Goal: Download file/media

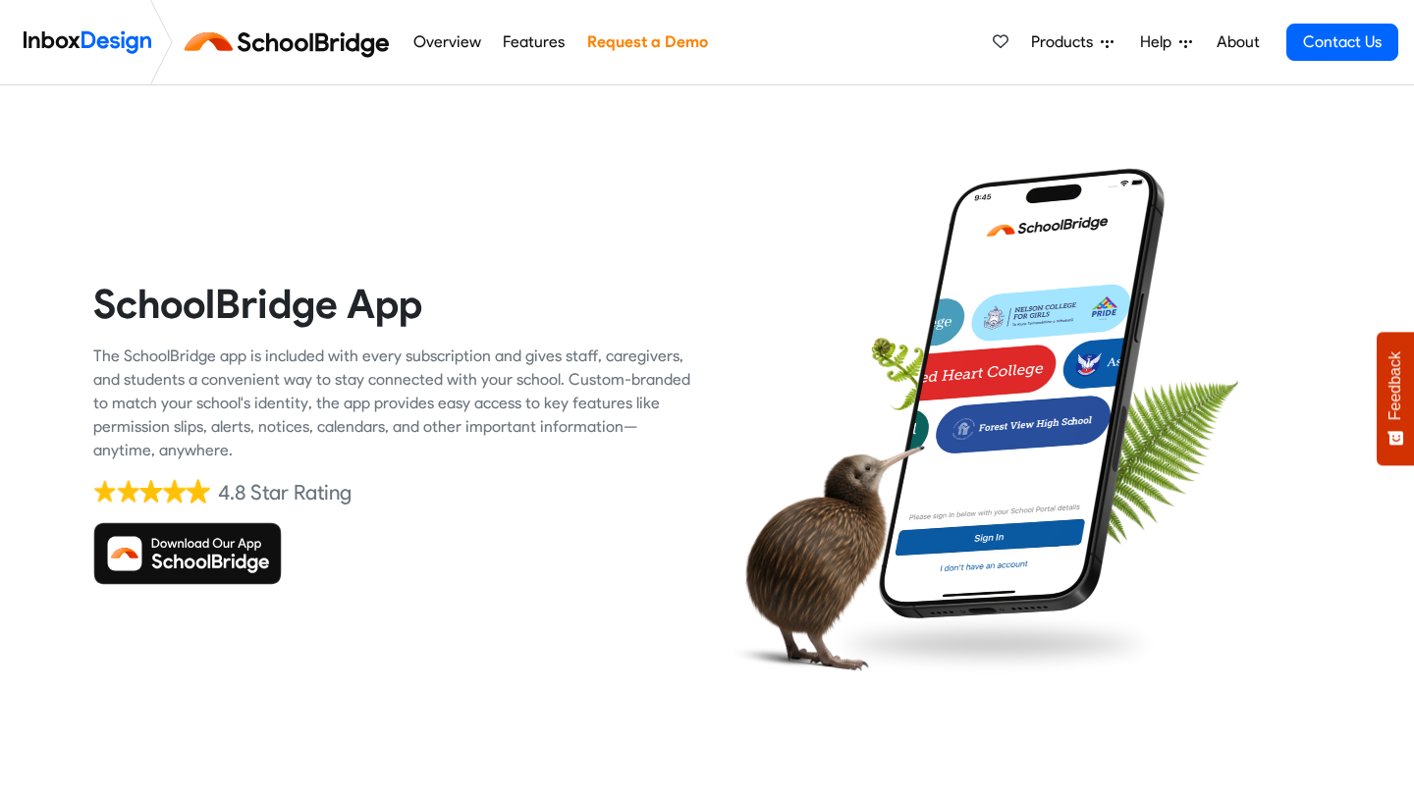
click at [251, 565] on img at bounding box center [187, 553] width 189 height 63
click at [182, 571] on img at bounding box center [187, 553] width 189 height 63
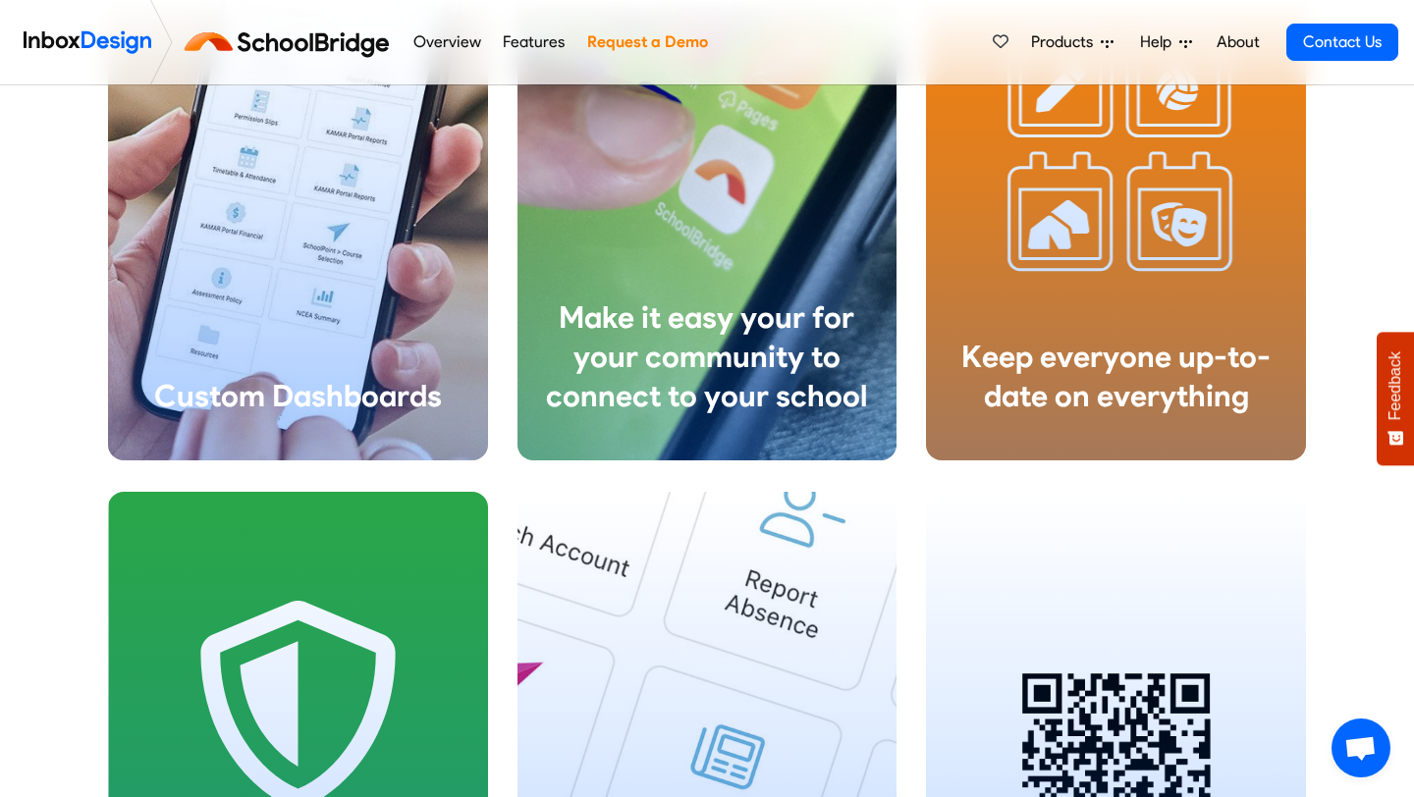
scroll to position [3290, 0]
